Goal: Navigation & Orientation: Find specific page/section

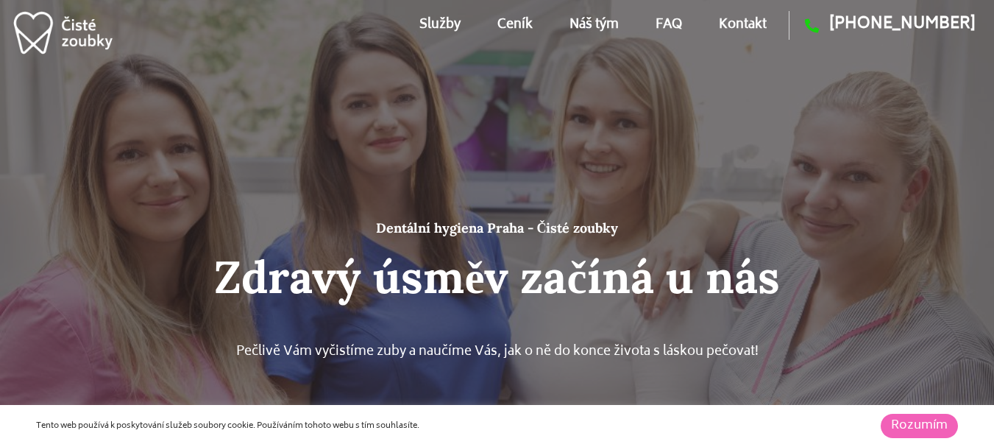
click at [592, 17] on link "Náš tým" at bounding box center [594, 25] width 49 height 66
click at [441, 27] on link "Služby" at bounding box center [440, 25] width 41 height 66
click at [511, 15] on link "Ceník" at bounding box center [515, 25] width 35 height 66
click at [673, 17] on link "FAQ" at bounding box center [669, 25] width 26 height 66
